Goal: Information Seeking & Learning: Learn about a topic

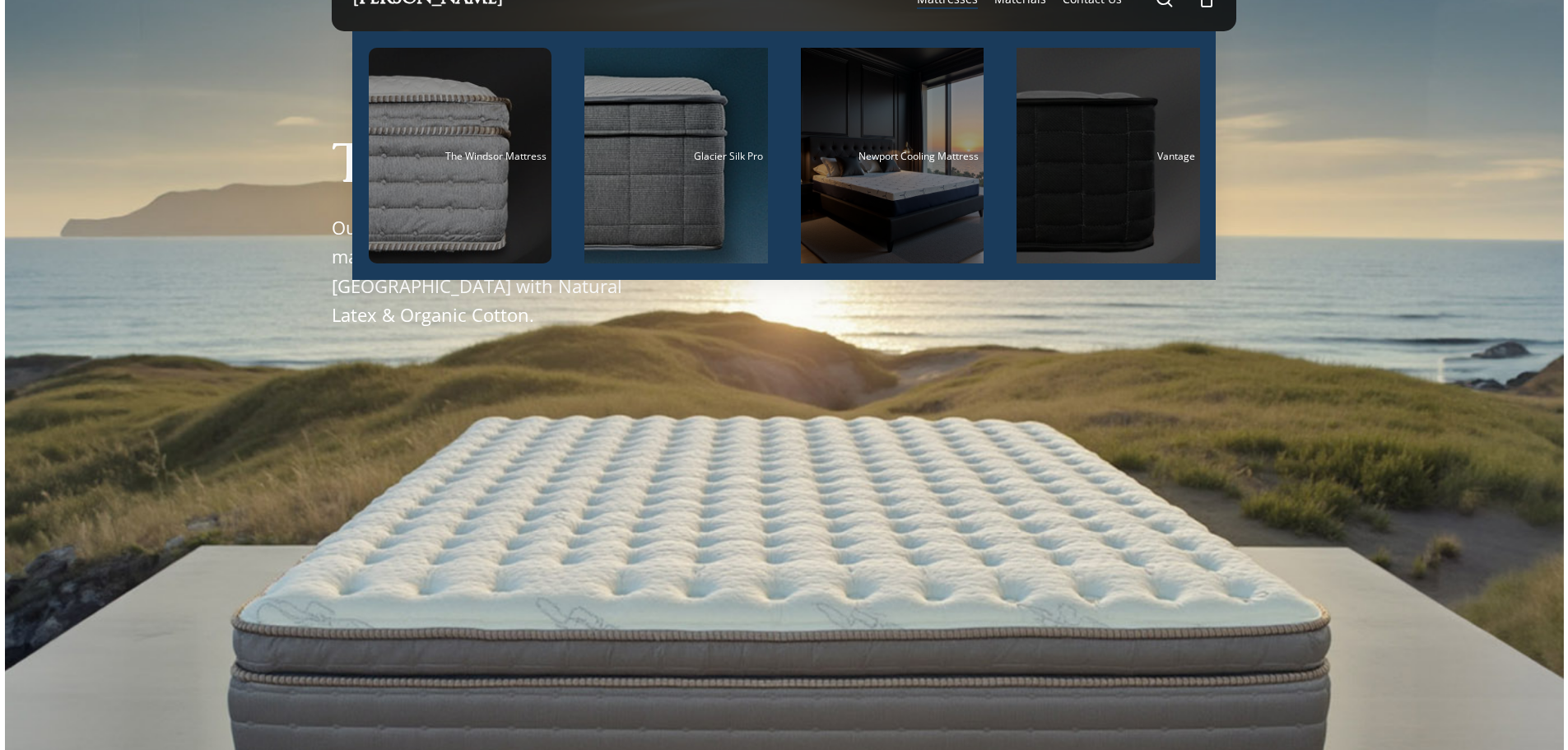
scroll to position [82, 0]
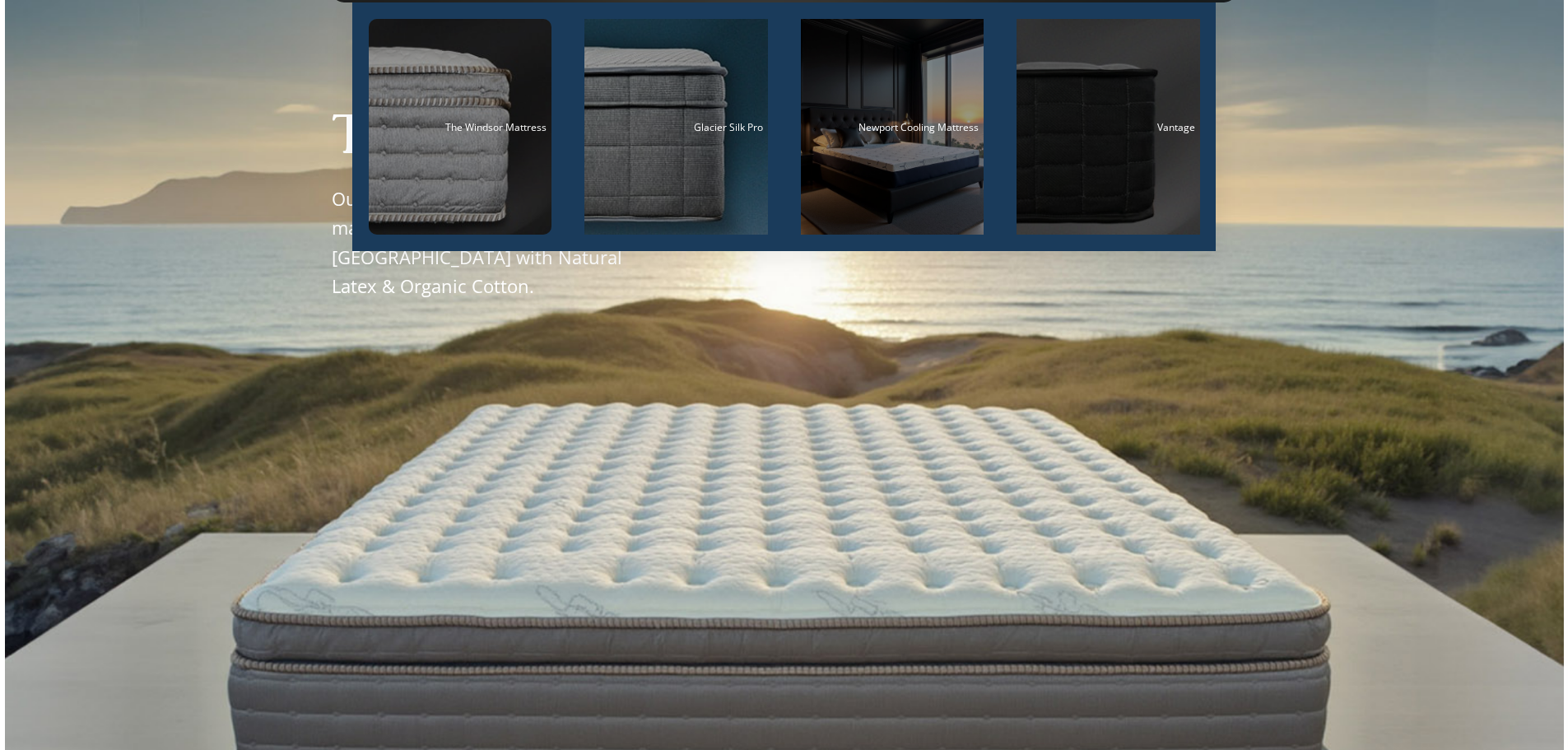
click at [1143, 165] on div "Main Menu" at bounding box center [1107, 127] width 183 height 215
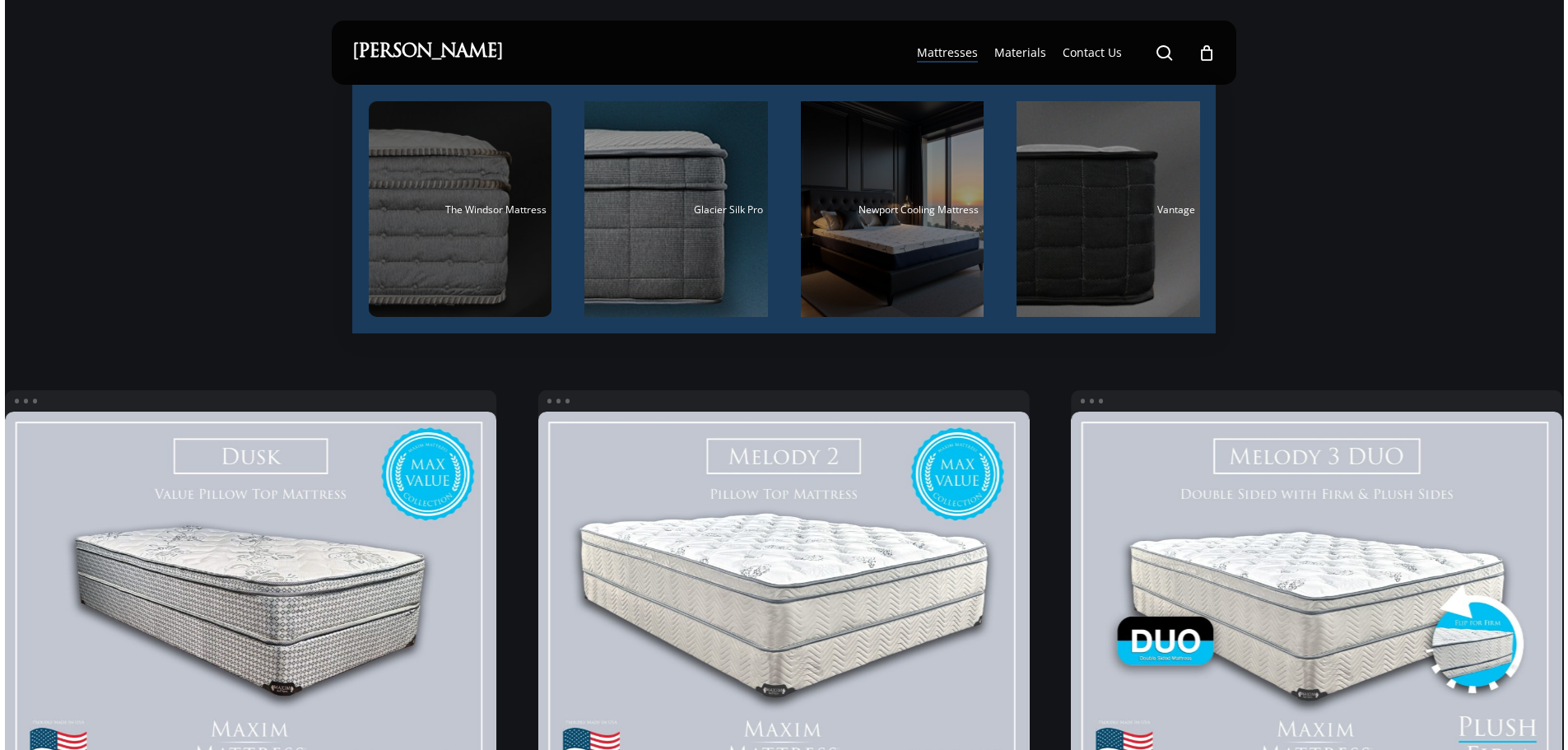
click at [482, 197] on div "Main Menu" at bounding box center [460, 209] width 183 height 215
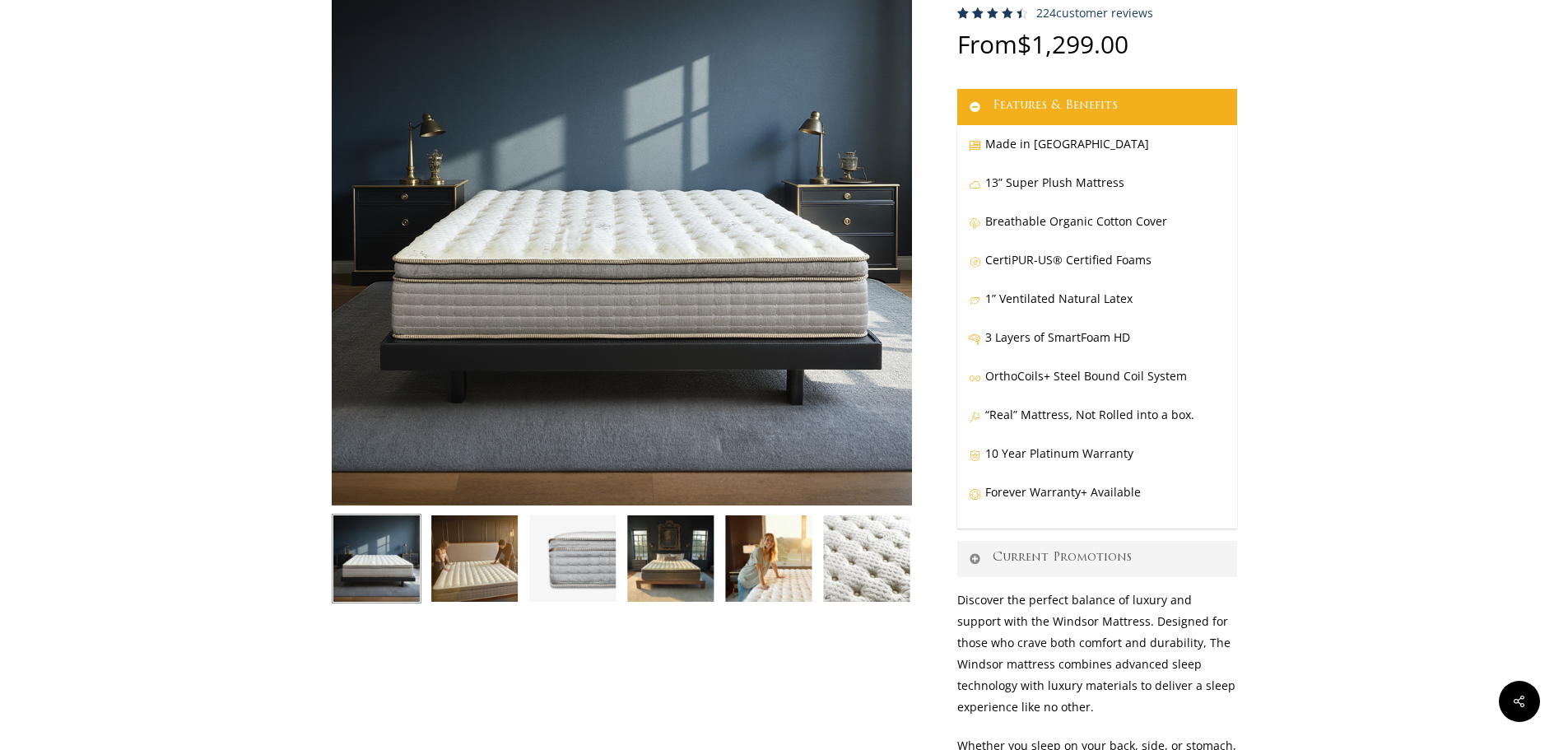
scroll to position [82, 0]
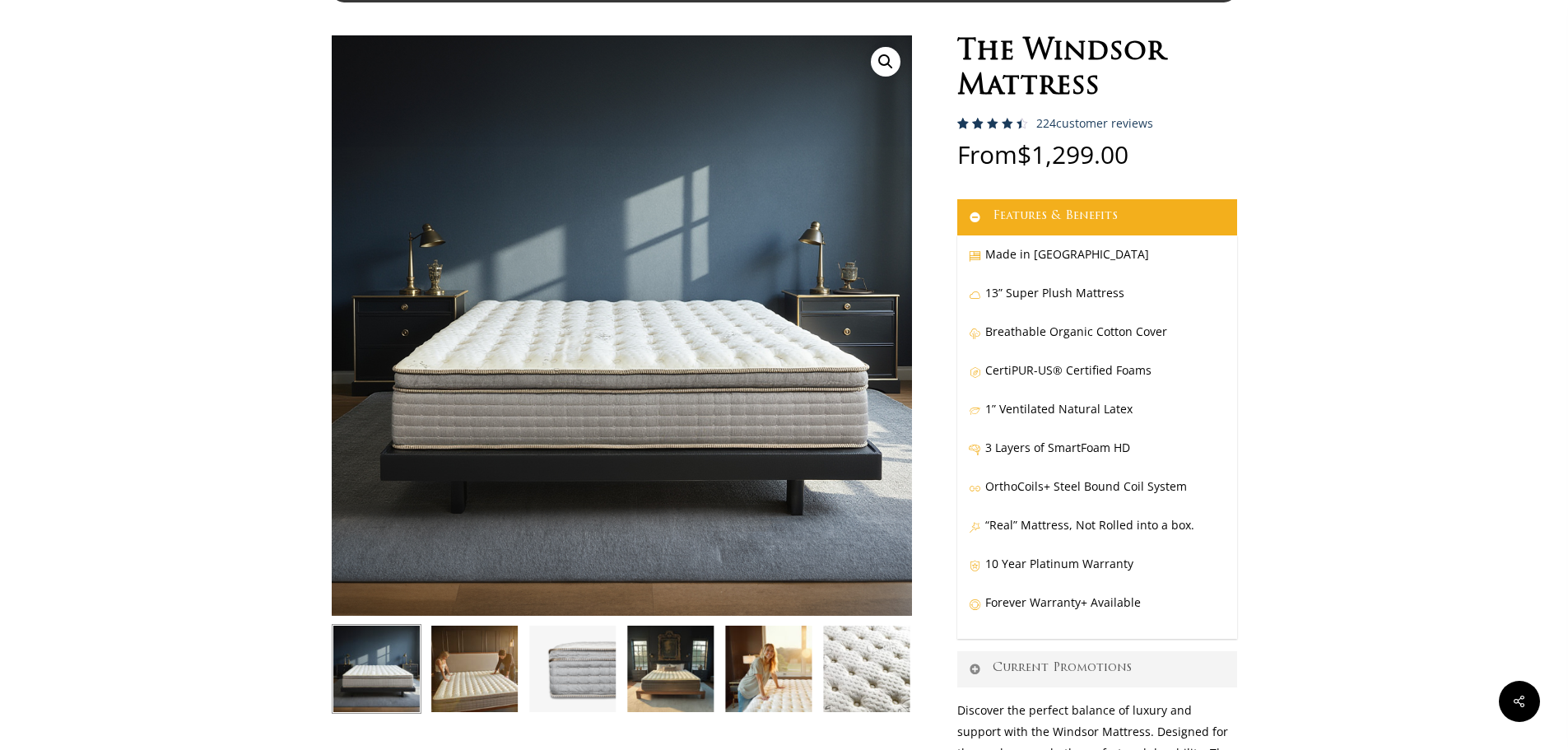
click at [993, 120] on span "Rated 4.59 out of 5 based on 223 customer ratings" at bounding box center [990, 158] width 65 height 80
click at [1073, 127] on link "224 customer reviews" at bounding box center [1095, 124] width 117 height 13
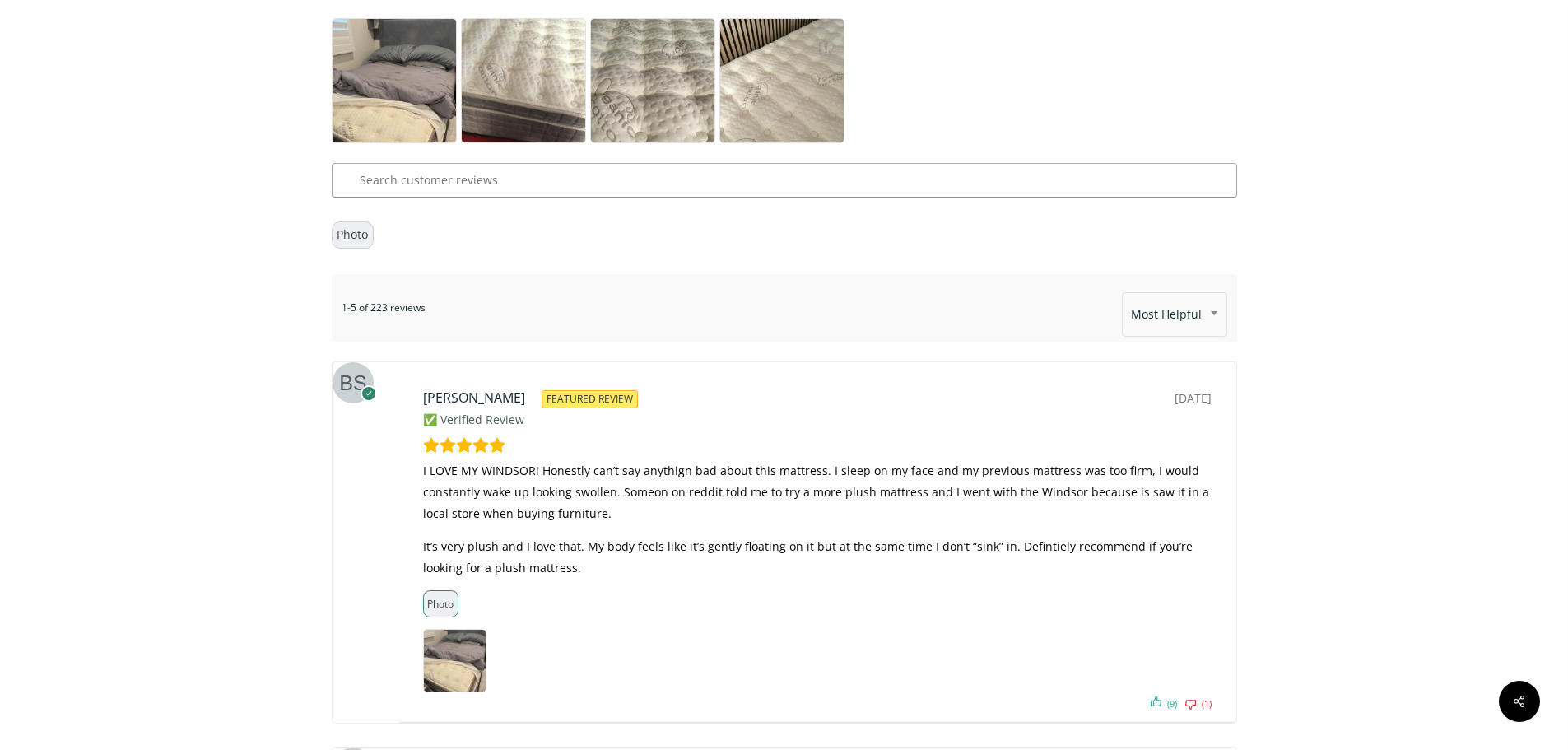
scroll to position [9065, 0]
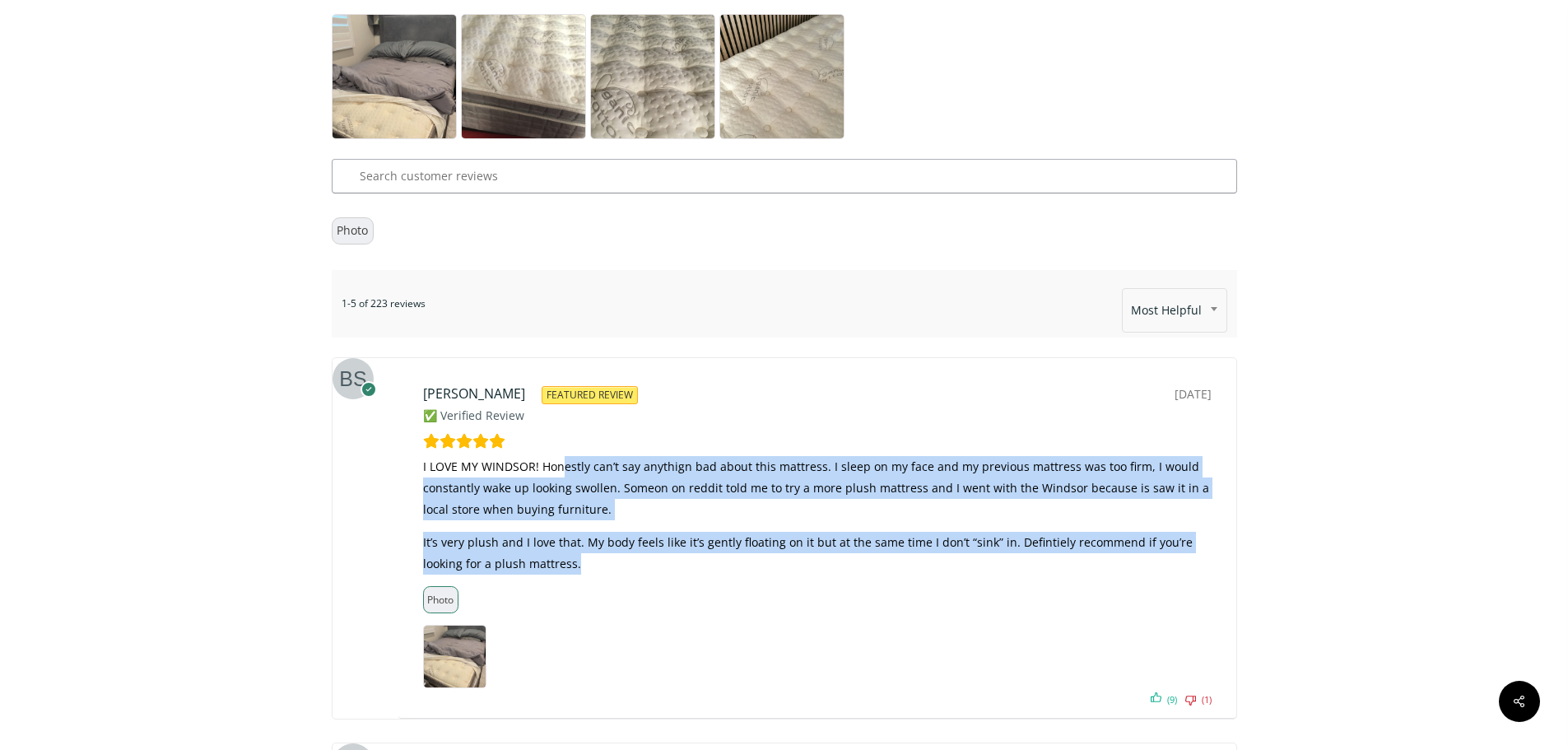
drag, startPoint x: 565, startPoint y: 419, endPoint x: 770, endPoint y: 494, distance: 218.3
click at [772, 517] on div "I LOVE MY WINDSOR! Honestly can’t say anythign bad about this mattress. I sleep…" at bounding box center [817, 520] width 788 height 130
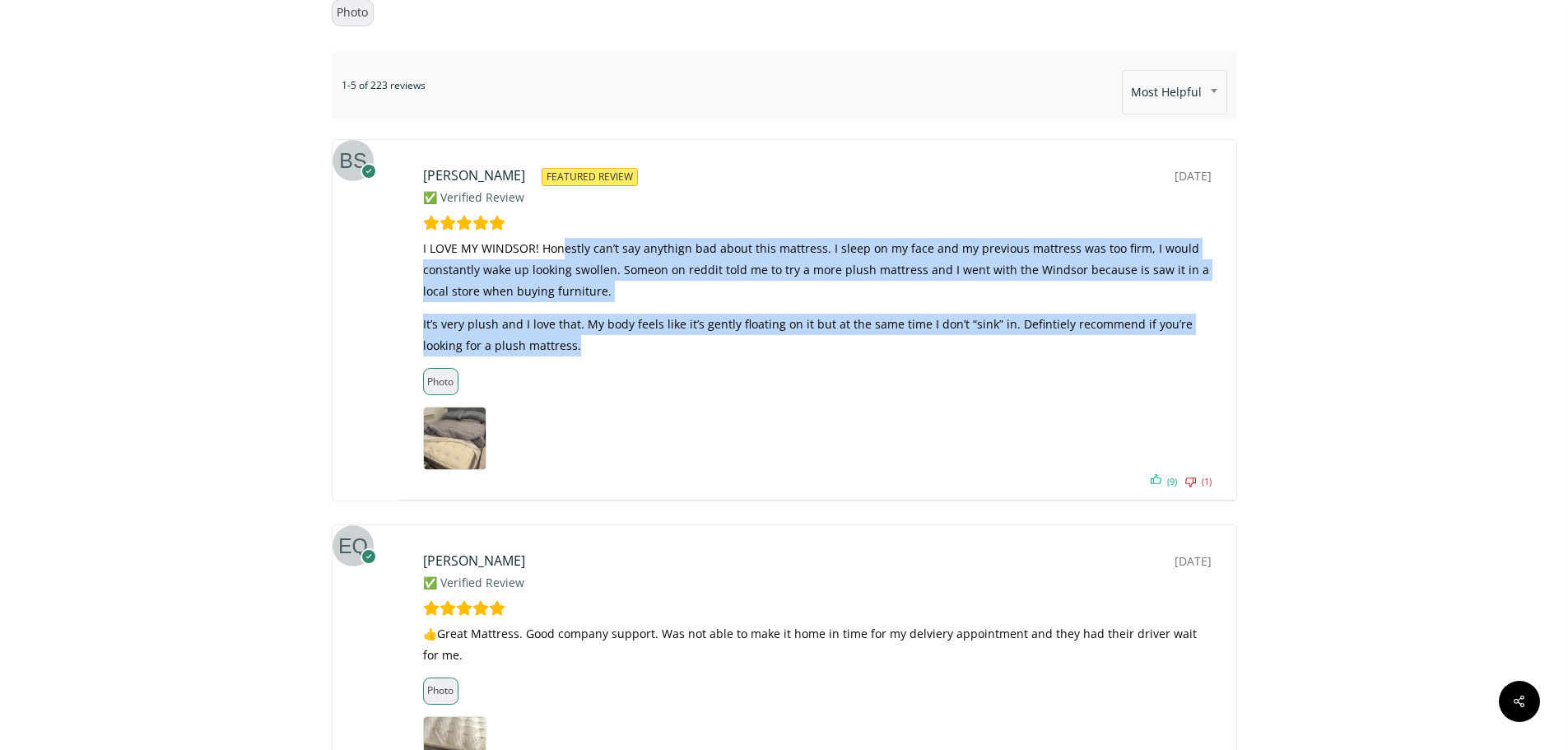
scroll to position [9313, 0]
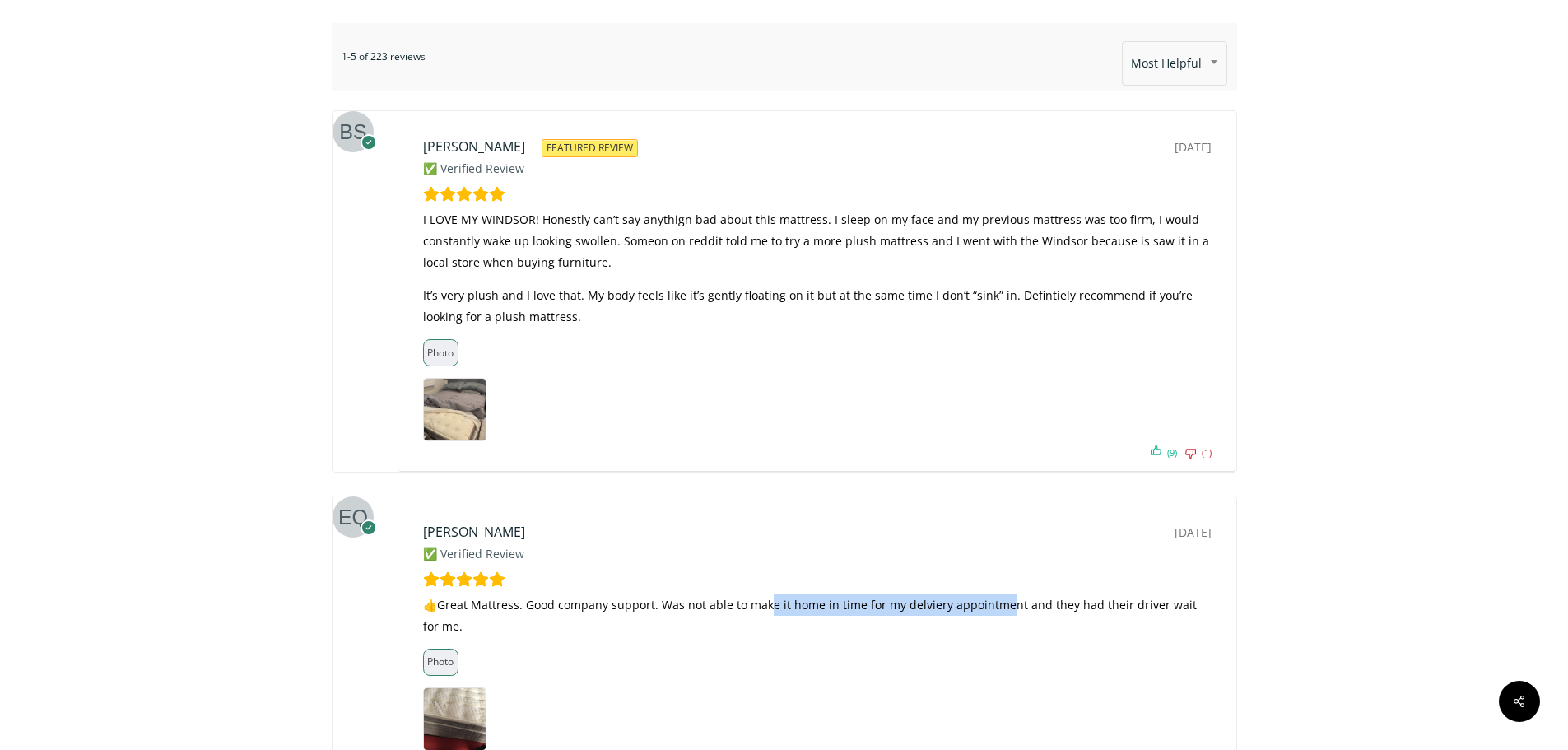
drag, startPoint x: 771, startPoint y: 555, endPoint x: 1003, endPoint y: 547, distance: 232.1
click at [1003, 594] on p "👍Great Mattress. Good company support. Was not able to make it home in time for…" at bounding box center [817, 621] width 788 height 54
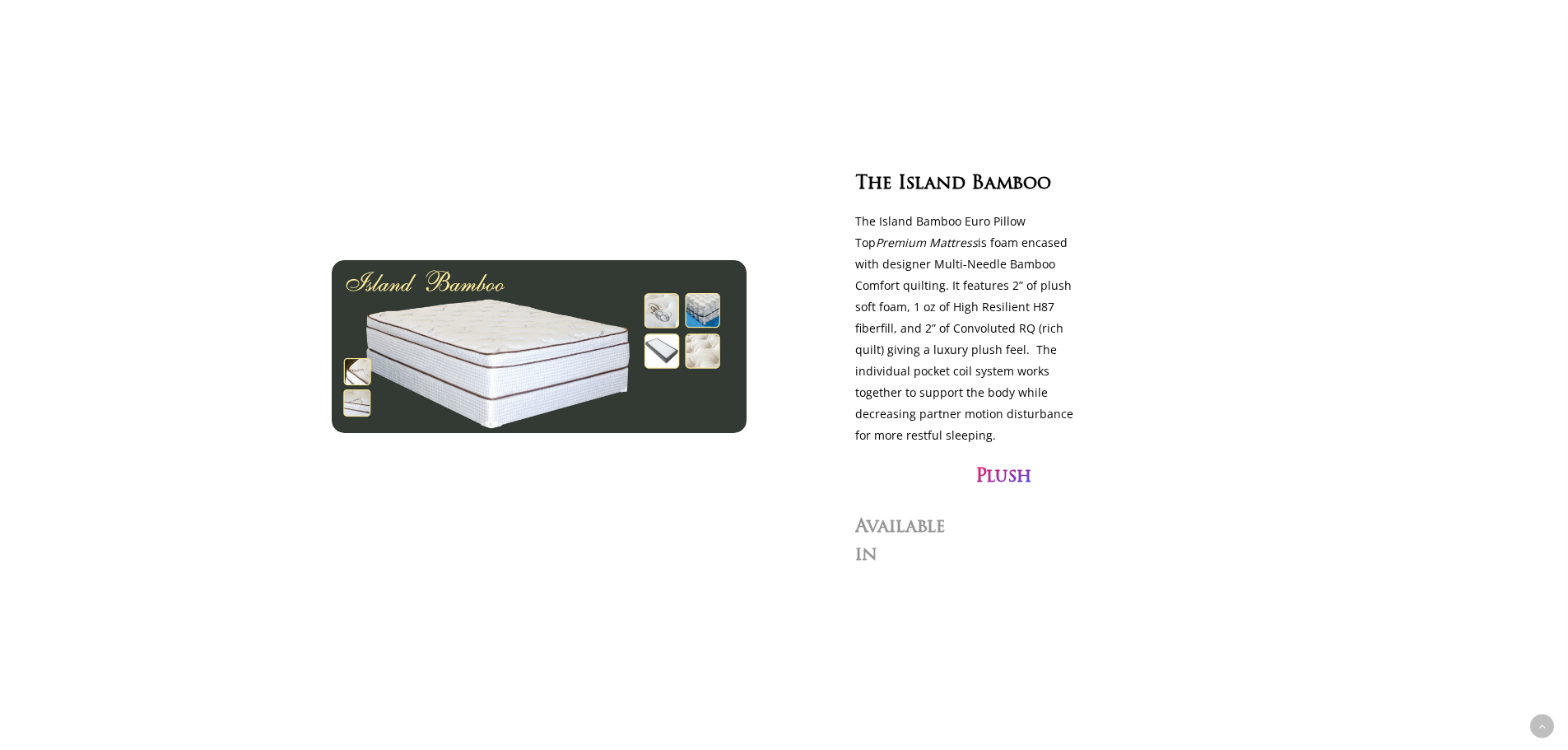
scroll to position [1647, 0]
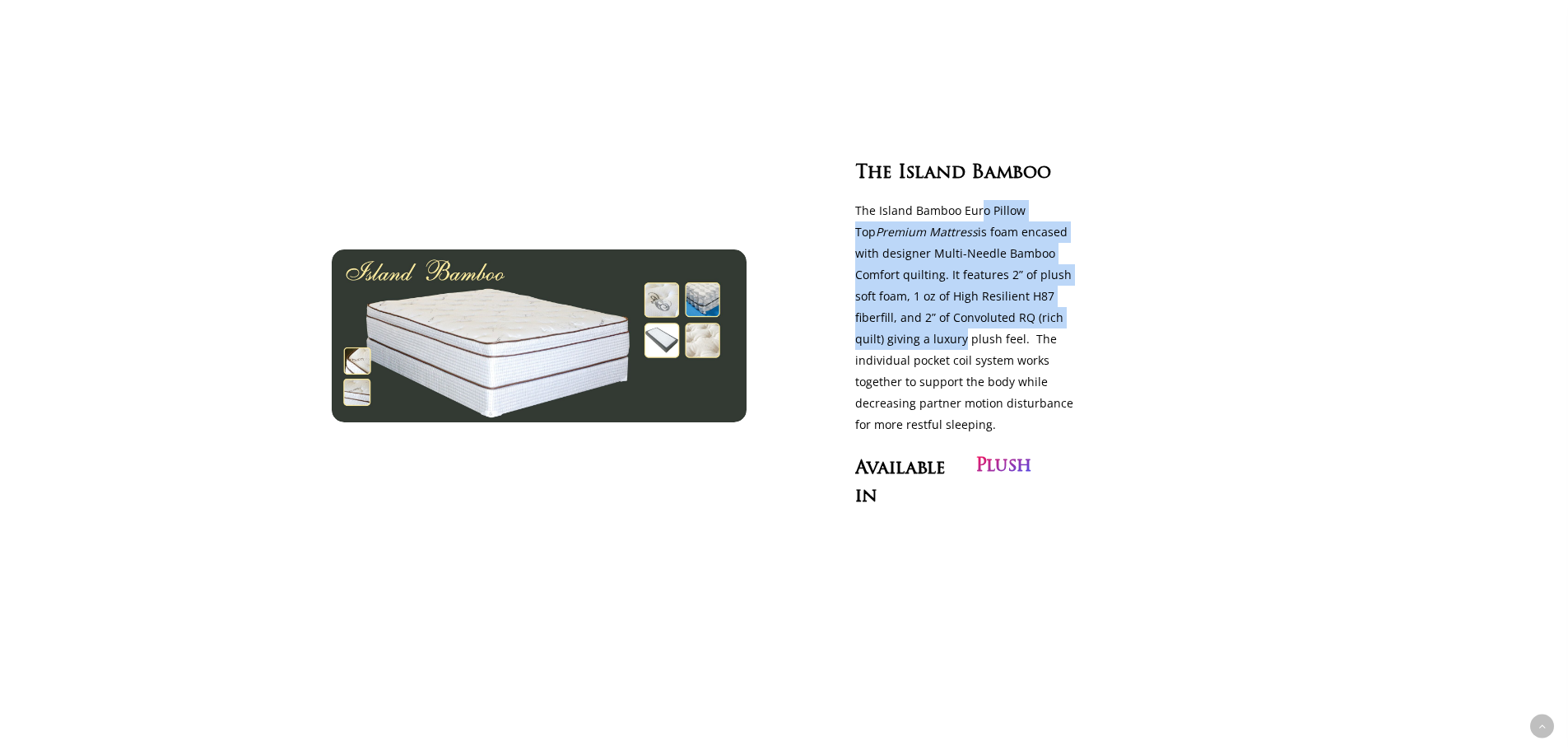
drag, startPoint x: 983, startPoint y: 219, endPoint x: 1069, endPoint y: 315, distance: 128.9
click at [1069, 315] on p "The Island Bamboo Euro Pillow Top Premium Mattress is foam encased with designe…" at bounding box center [971, 318] width 232 height 235
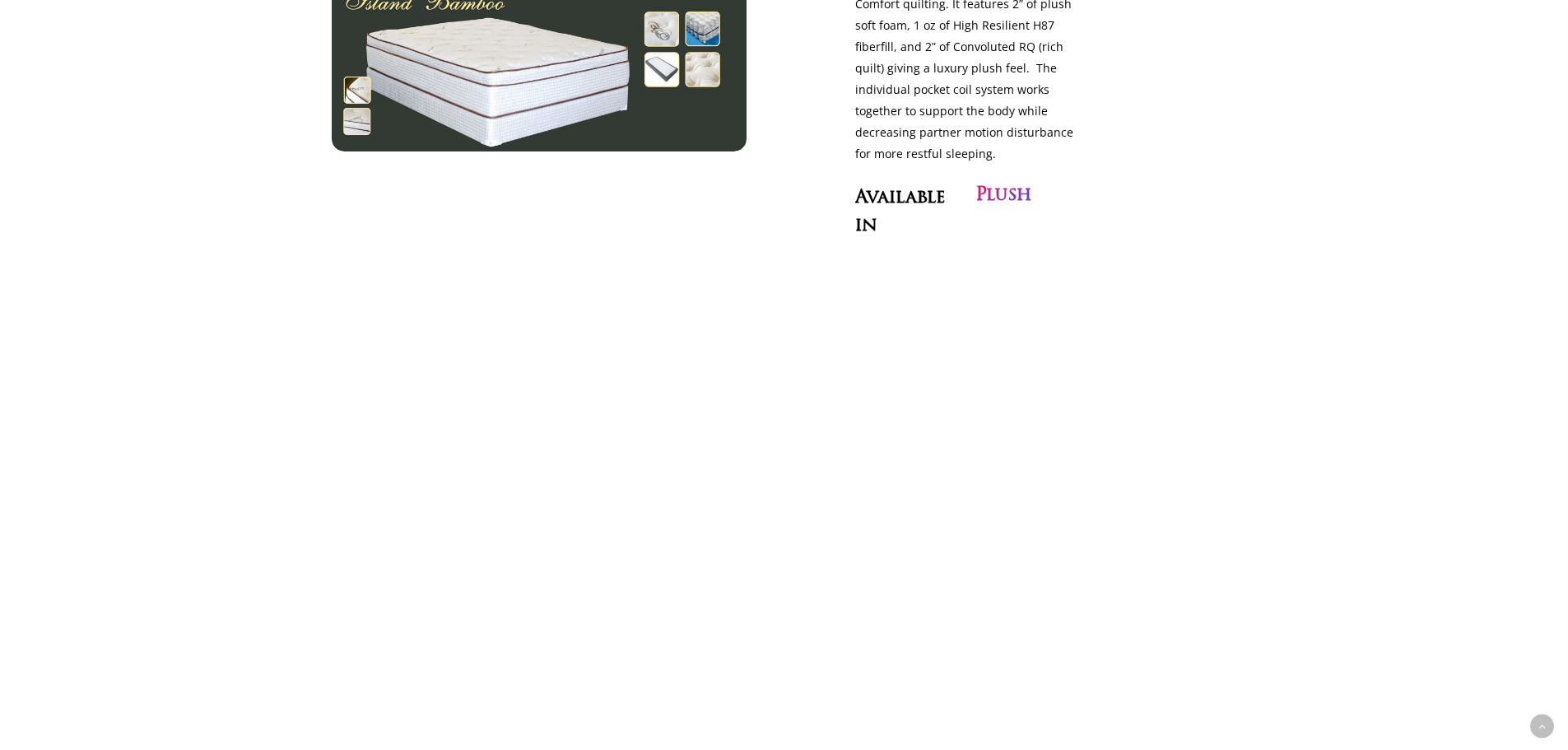
scroll to position [2141, 0]
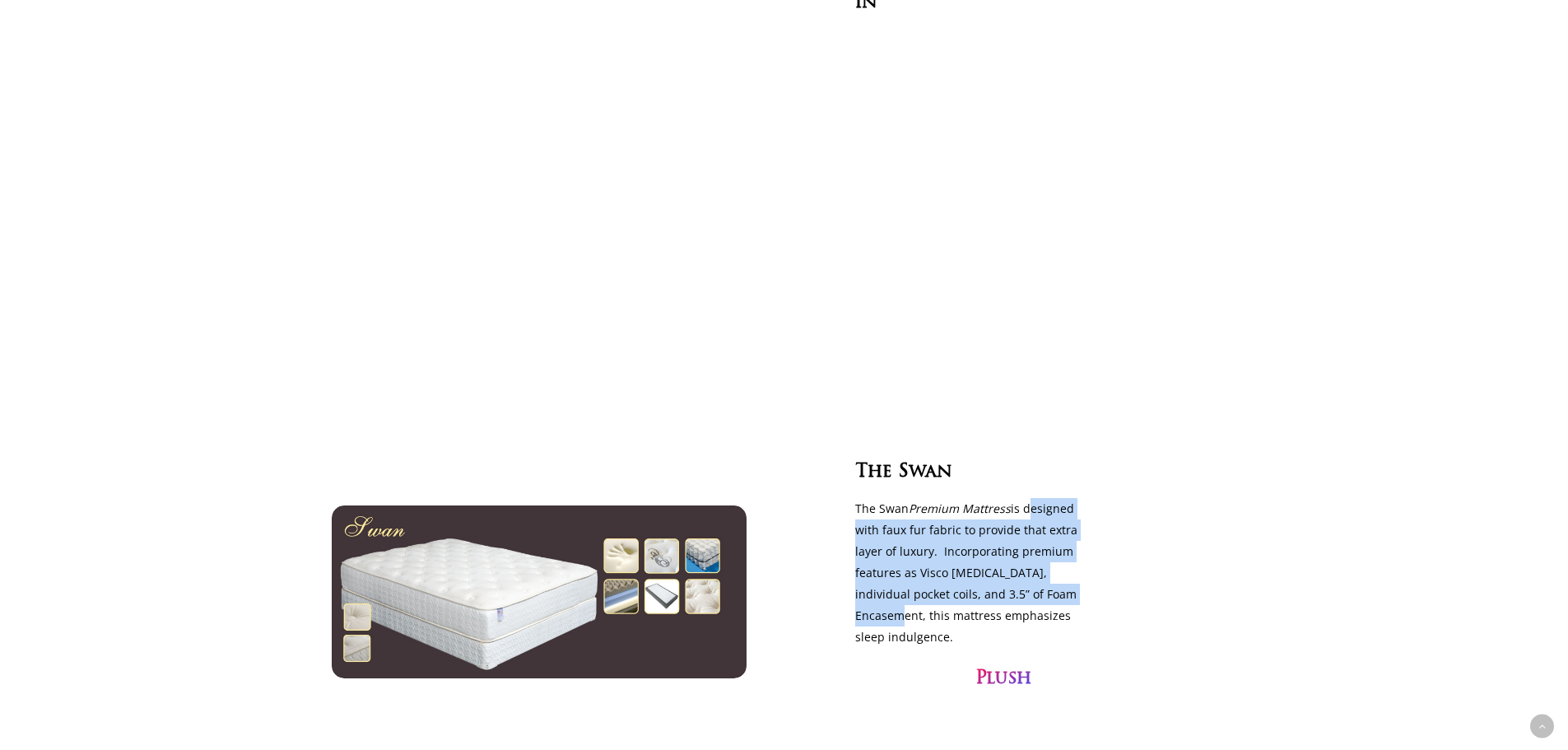
drag, startPoint x: 1026, startPoint y: 496, endPoint x: 1081, endPoint y: 581, distance: 101.2
click at [1081, 581] on p "The Swan Premium Mattress is designed with faux fur fabric to provide that extr…" at bounding box center [971, 572] width 232 height 150
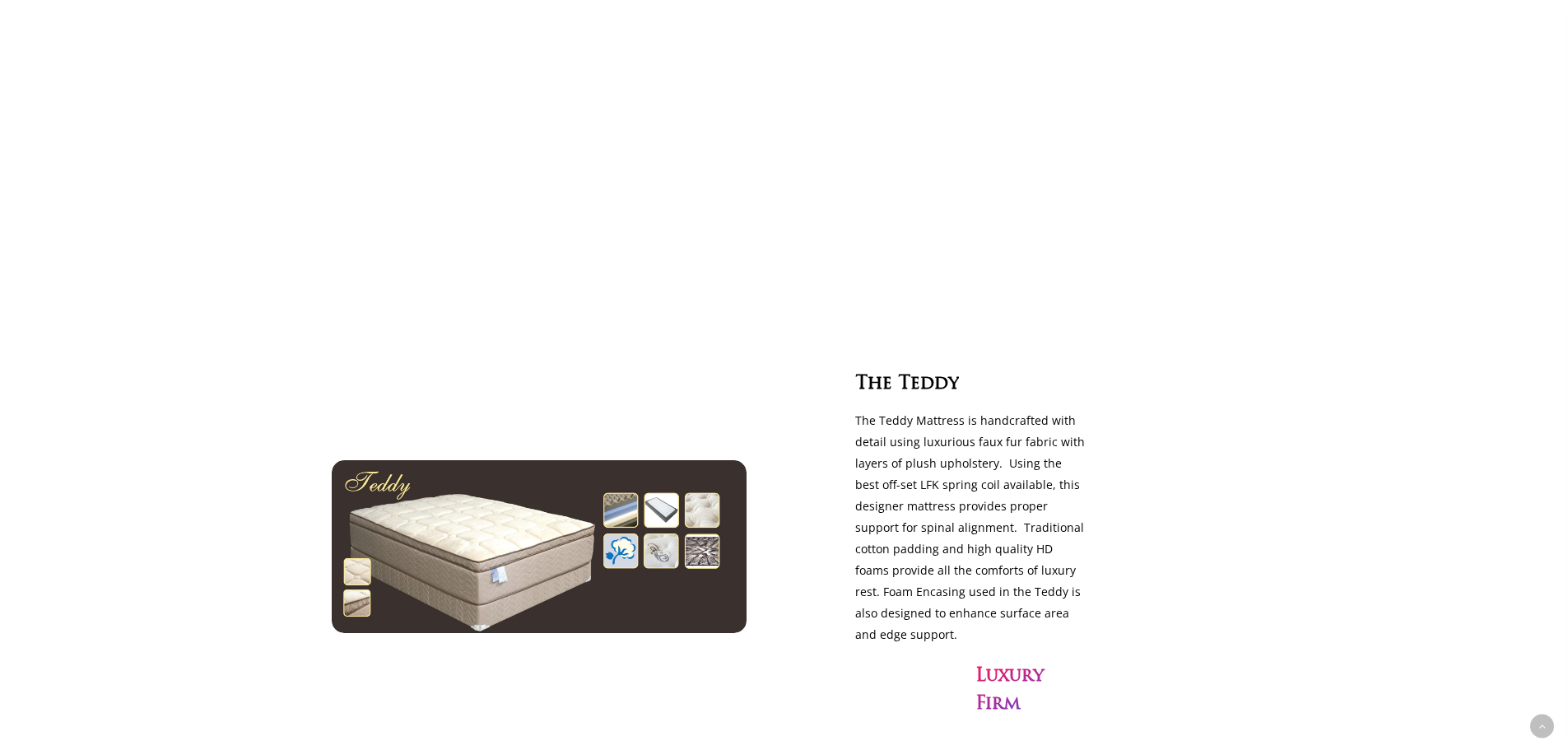
scroll to position [2964, 0]
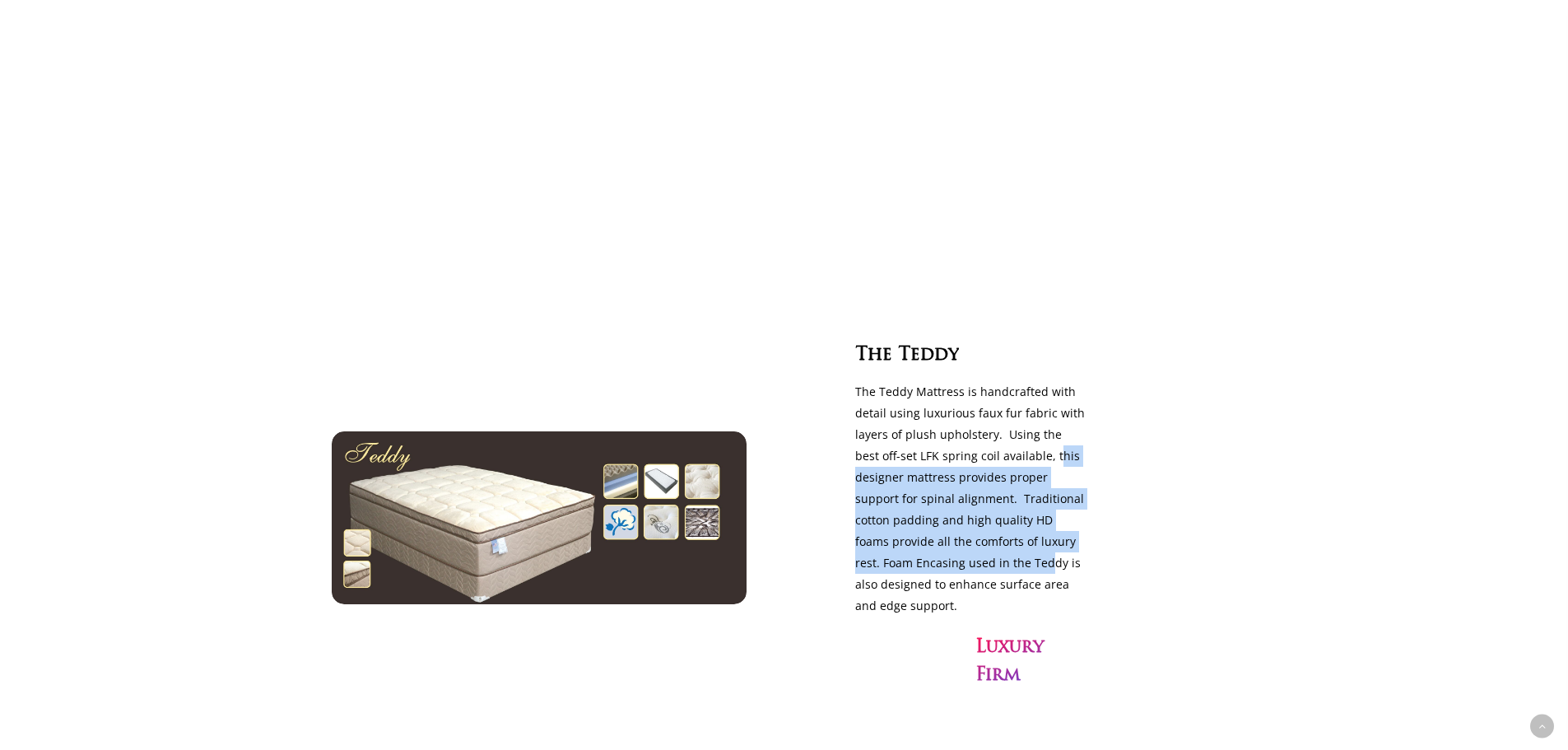
drag, startPoint x: 1029, startPoint y: 444, endPoint x: 1022, endPoint y: 555, distance: 111.2
click at [1022, 555] on p "The Teddy Mattress is handcrafted with detail using luxurious faux fur fabric w…" at bounding box center [971, 499] width 232 height 235
click at [1005, 558] on p "The Teddy Mattress is handcrafted with detail using luxurious faux fur fabric w…" at bounding box center [971, 499] width 232 height 235
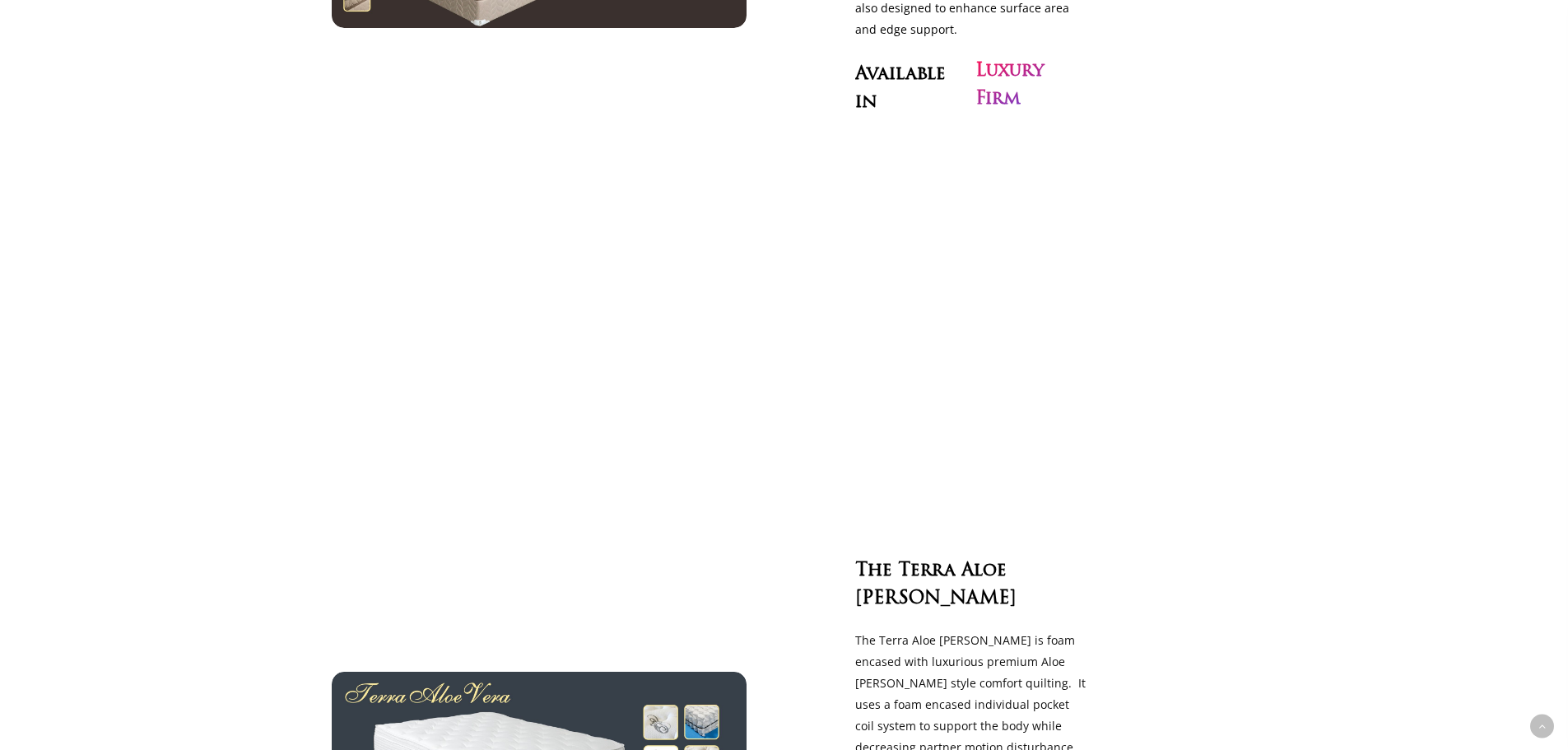
scroll to position [3623, 0]
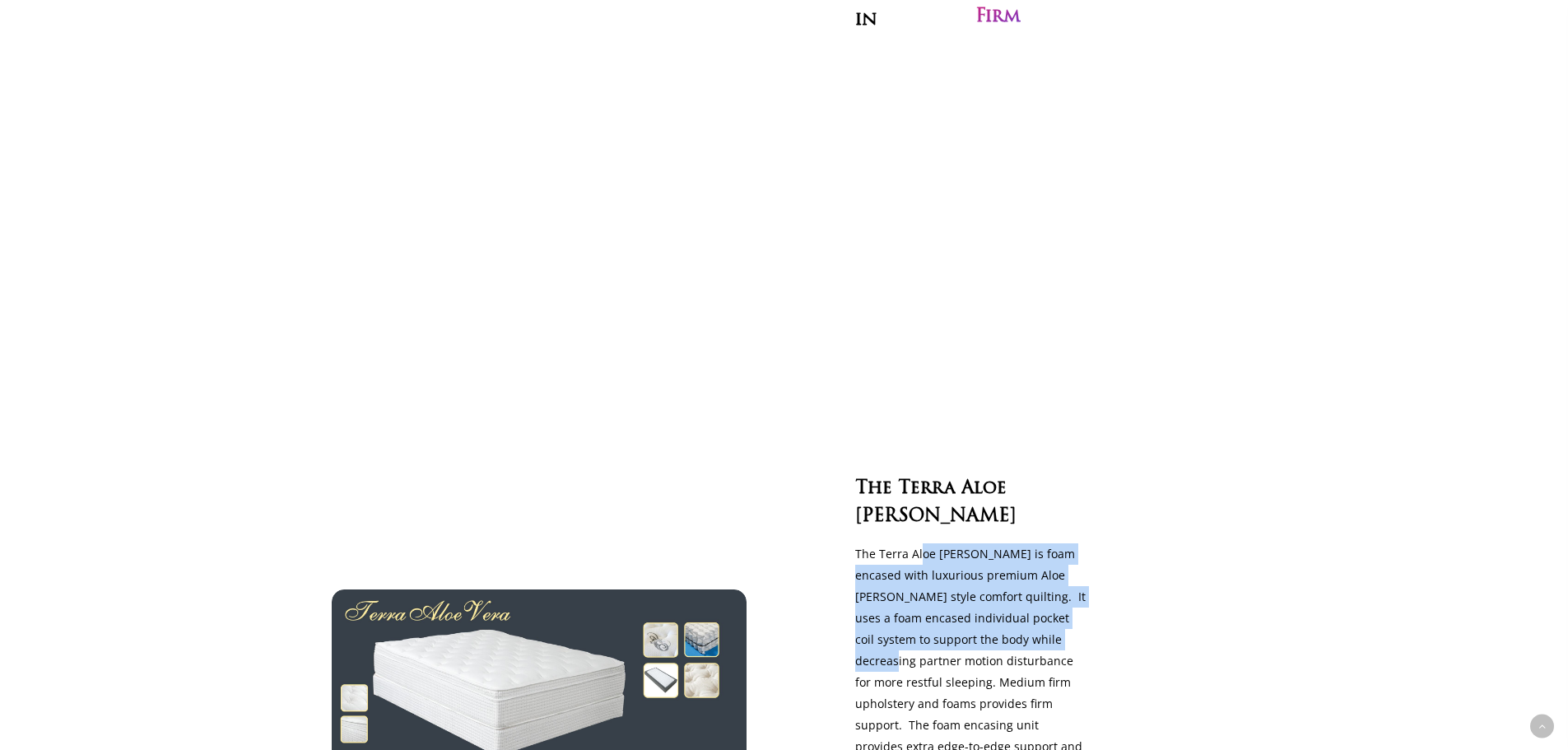
drag, startPoint x: 921, startPoint y: 517, endPoint x: 1061, endPoint y: 593, distance: 159.3
click at [1061, 593] on p "The Terra Aloe [PERSON_NAME] is foam encased with luxurious premium Aloe [PERSO…" at bounding box center [971, 671] width 232 height 257
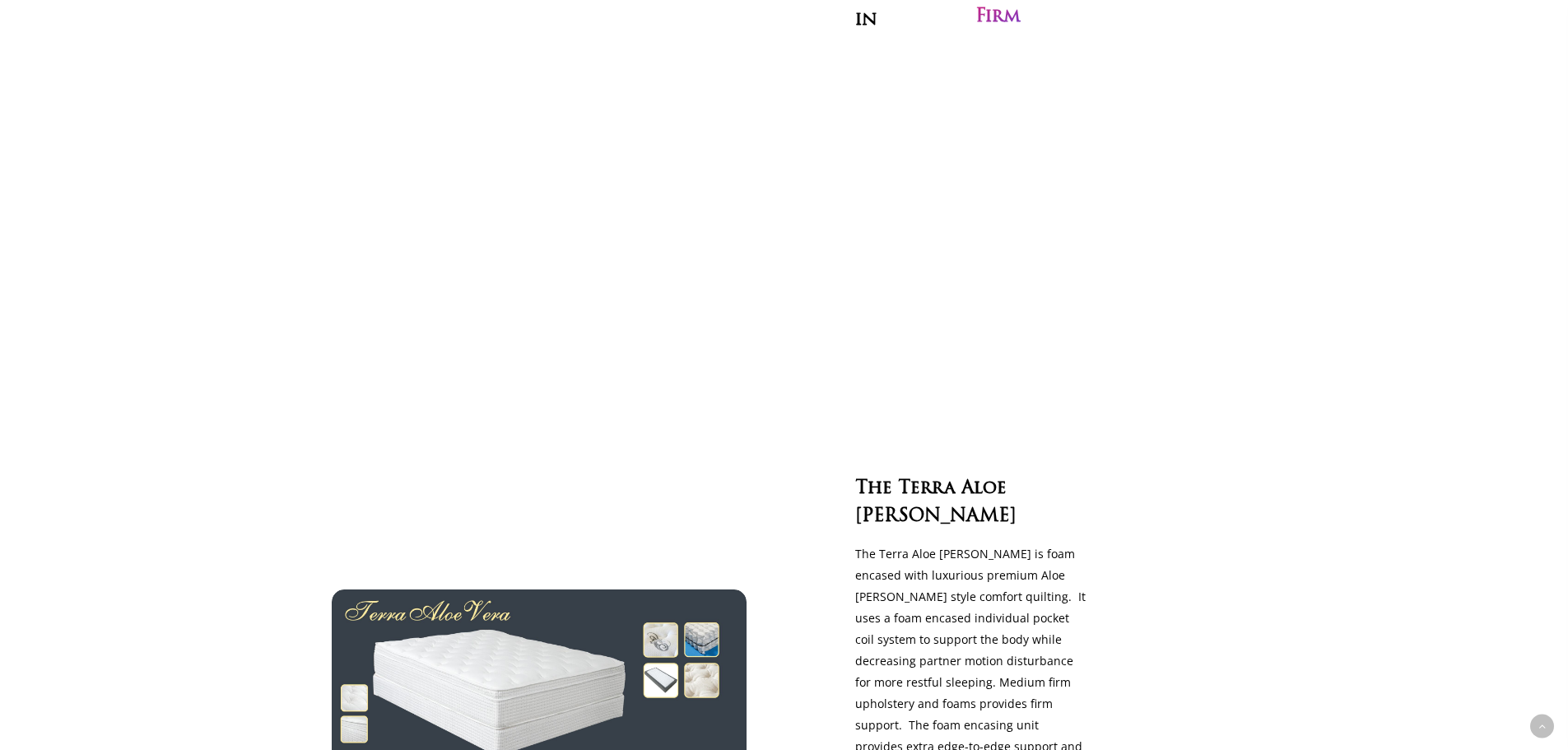
scroll to position [3706, 0]
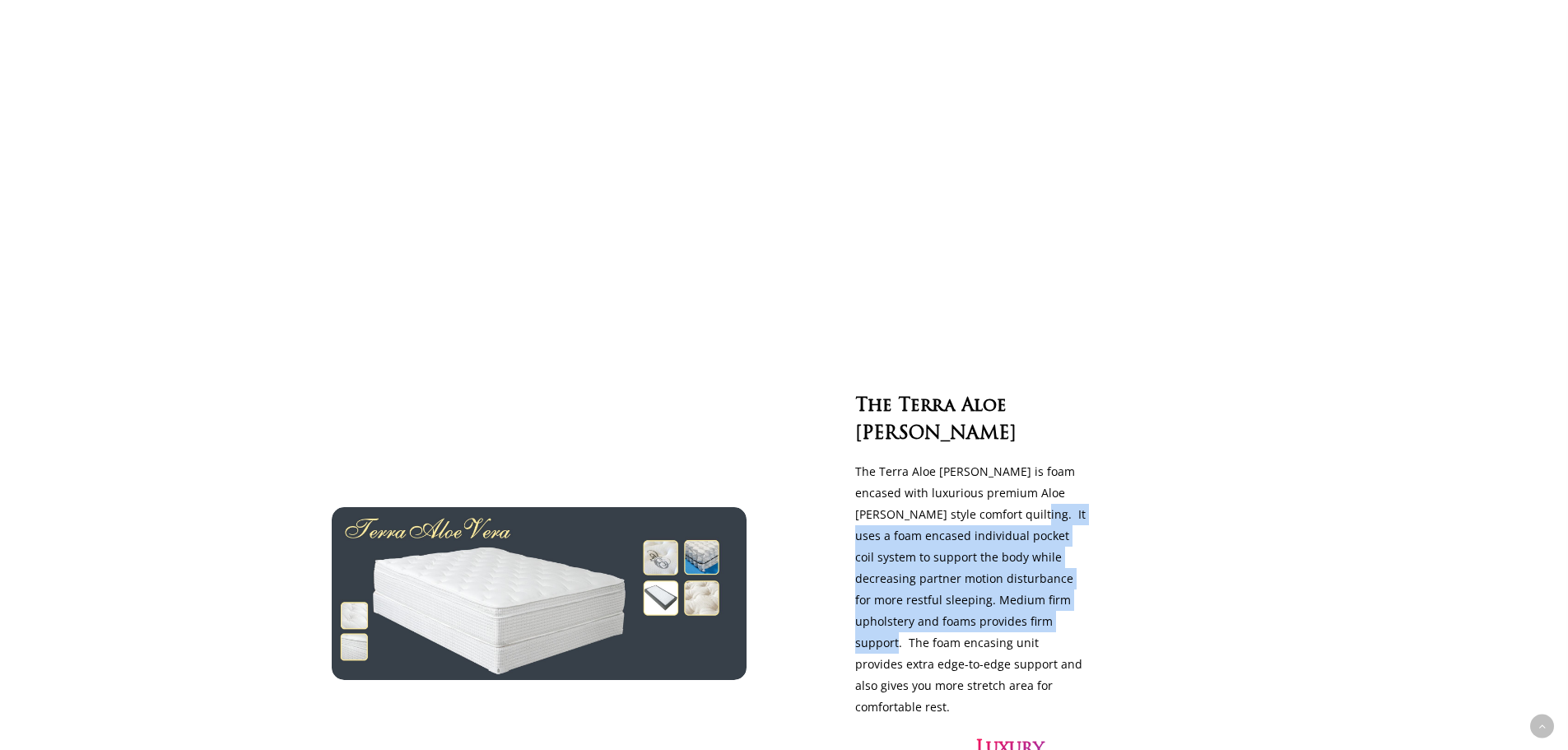
drag, startPoint x: 961, startPoint y: 477, endPoint x: 1070, endPoint y: 578, distance: 148.6
click at [1070, 578] on p "The Terra Aloe [PERSON_NAME] is foam encased with luxurious premium Aloe [PERSO…" at bounding box center [971, 589] width 232 height 257
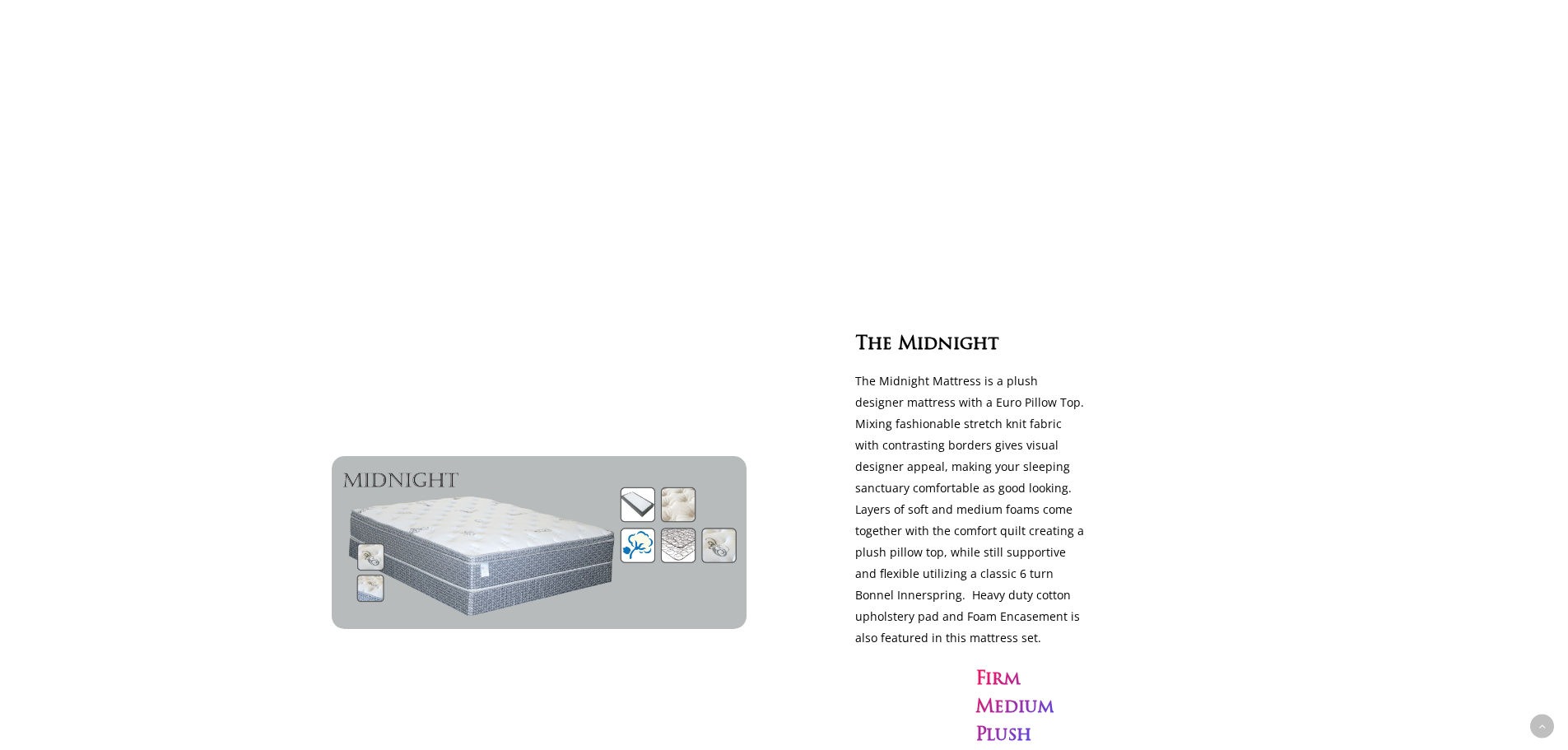
scroll to position [4611, 0]
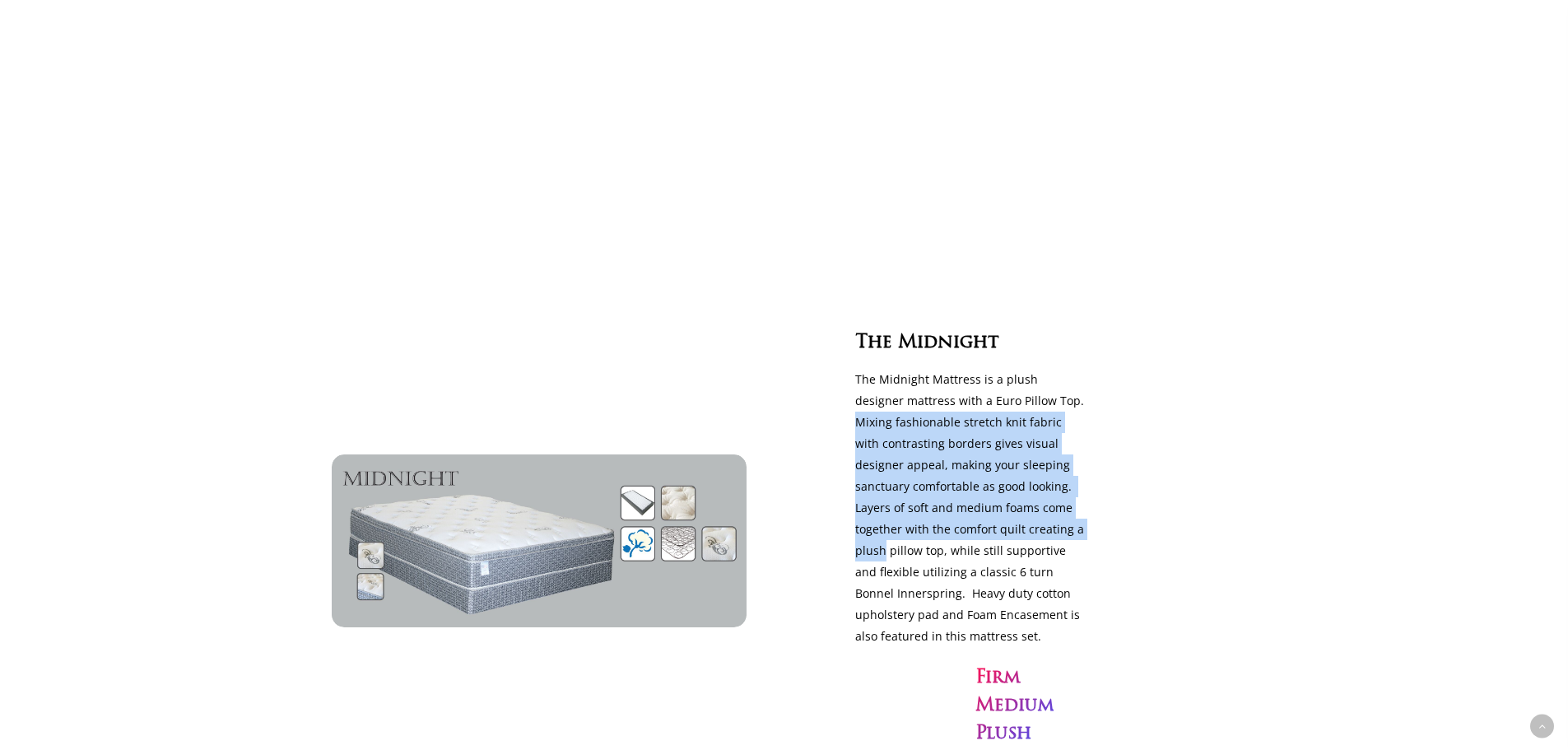
drag, startPoint x: 1029, startPoint y: 347, endPoint x: 1069, endPoint y: 470, distance: 129.3
click at [1069, 470] on p "The Midnight Mattress is a plush designer mattress with a Euro Pillow Top. Mixi…" at bounding box center [971, 508] width 232 height 278
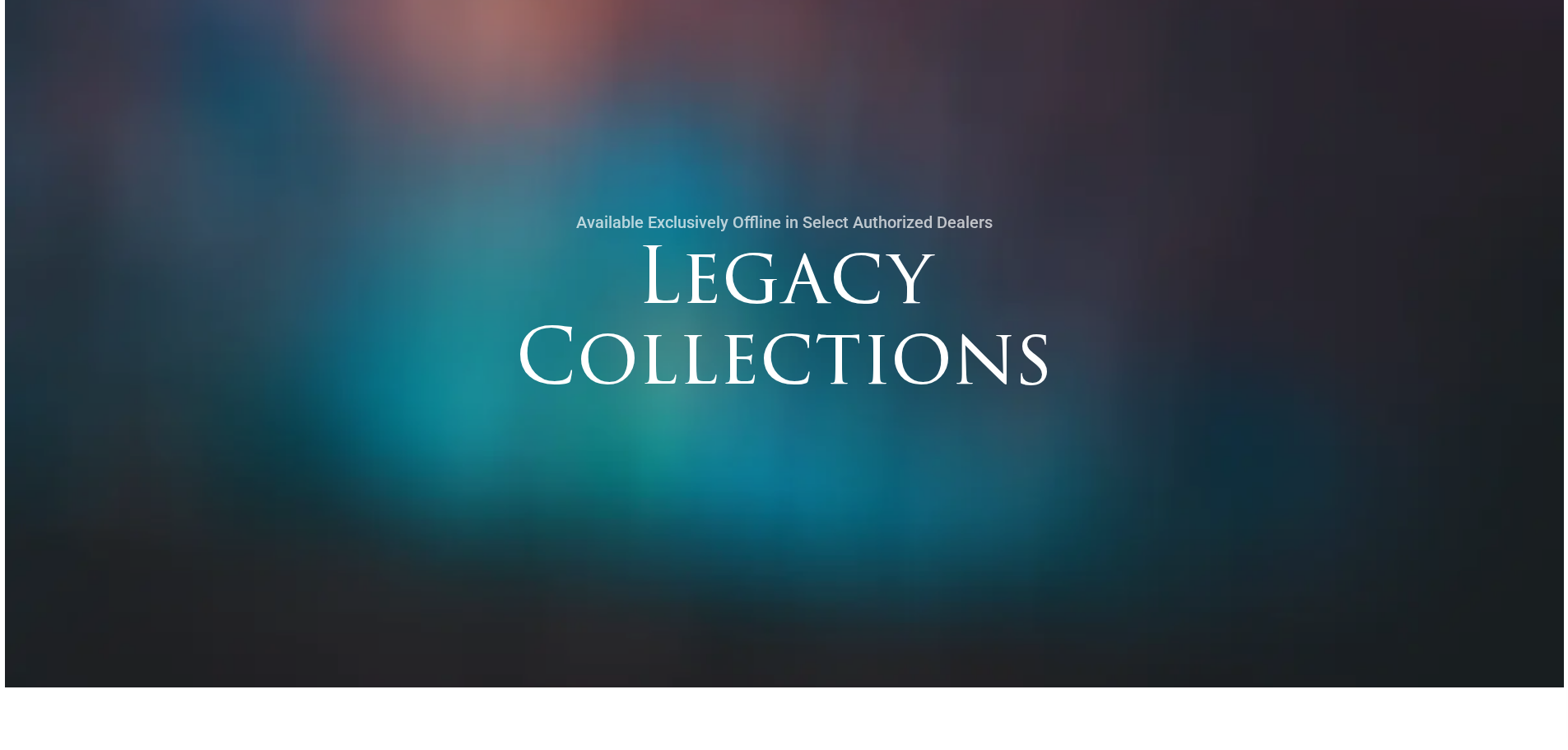
scroll to position [0, 0]
